Goal: Check status: Check status

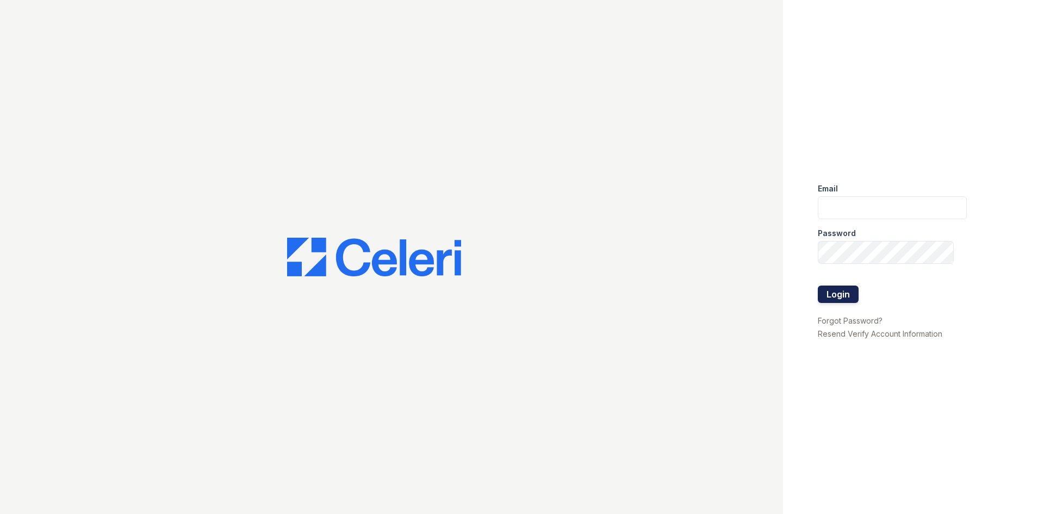
type input "arrivelex@trinity-pm.com"
click at [849, 292] on button "Login" at bounding box center [838, 293] width 41 height 17
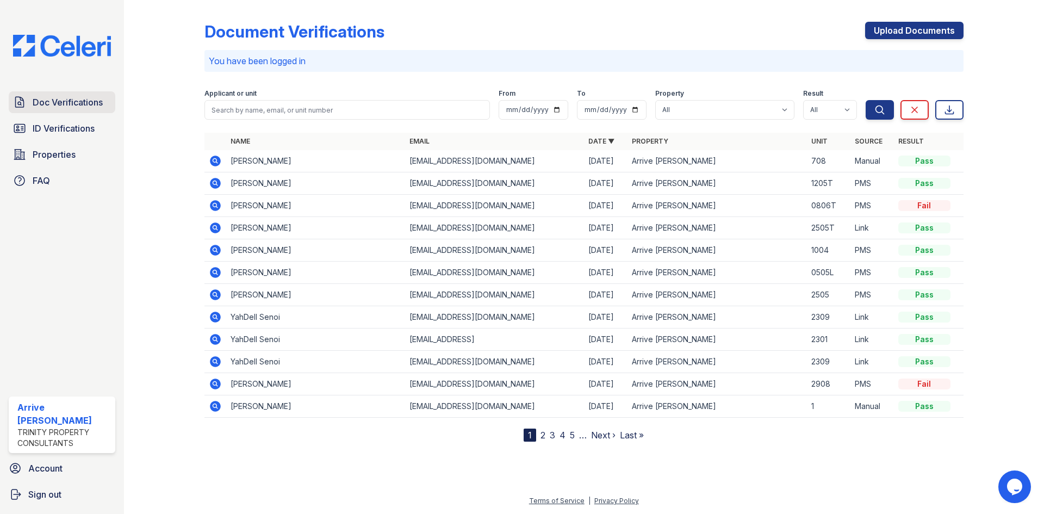
click at [52, 101] on span "Doc Verifications" at bounding box center [68, 102] width 70 height 13
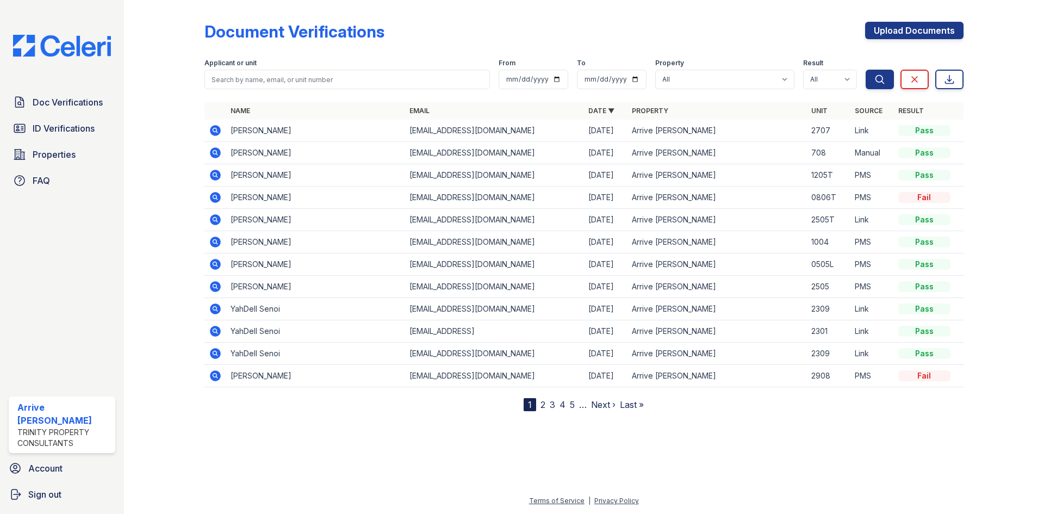
click at [216, 127] on icon at bounding box center [215, 130] width 11 height 11
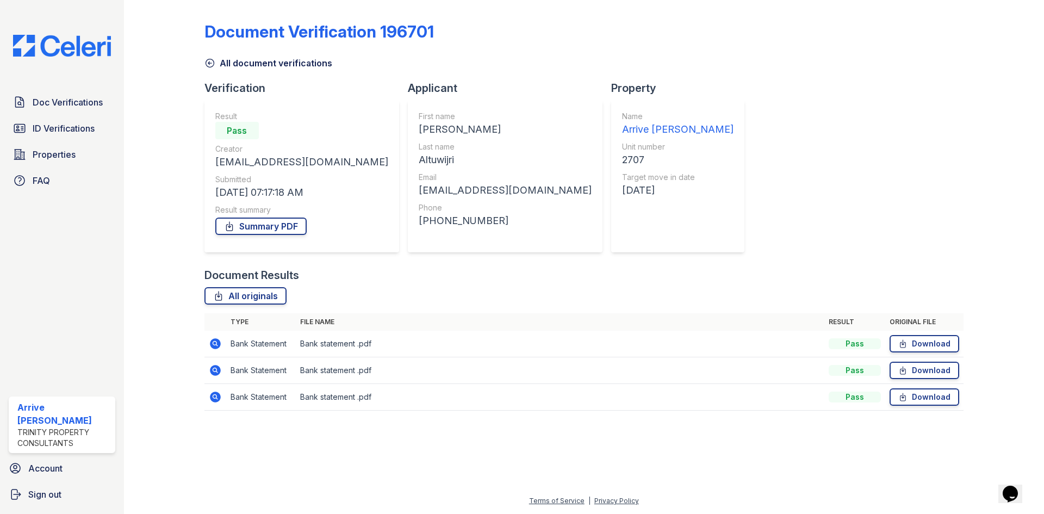
click at [208, 344] on td at bounding box center [215, 344] width 22 height 27
click at [217, 345] on icon at bounding box center [215, 343] width 13 height 13
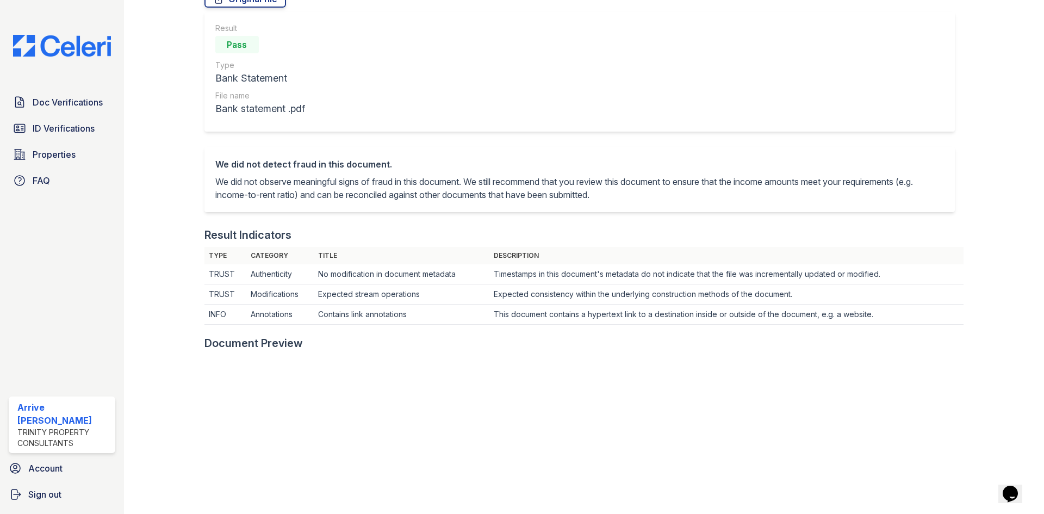
scroll to position [109, 0]
click at [76, 105] on span "Doc Verifications" at bounding box center [68, 102] width 70 height 13
